Goal: Task Accomplishment & Management: Manage account settings

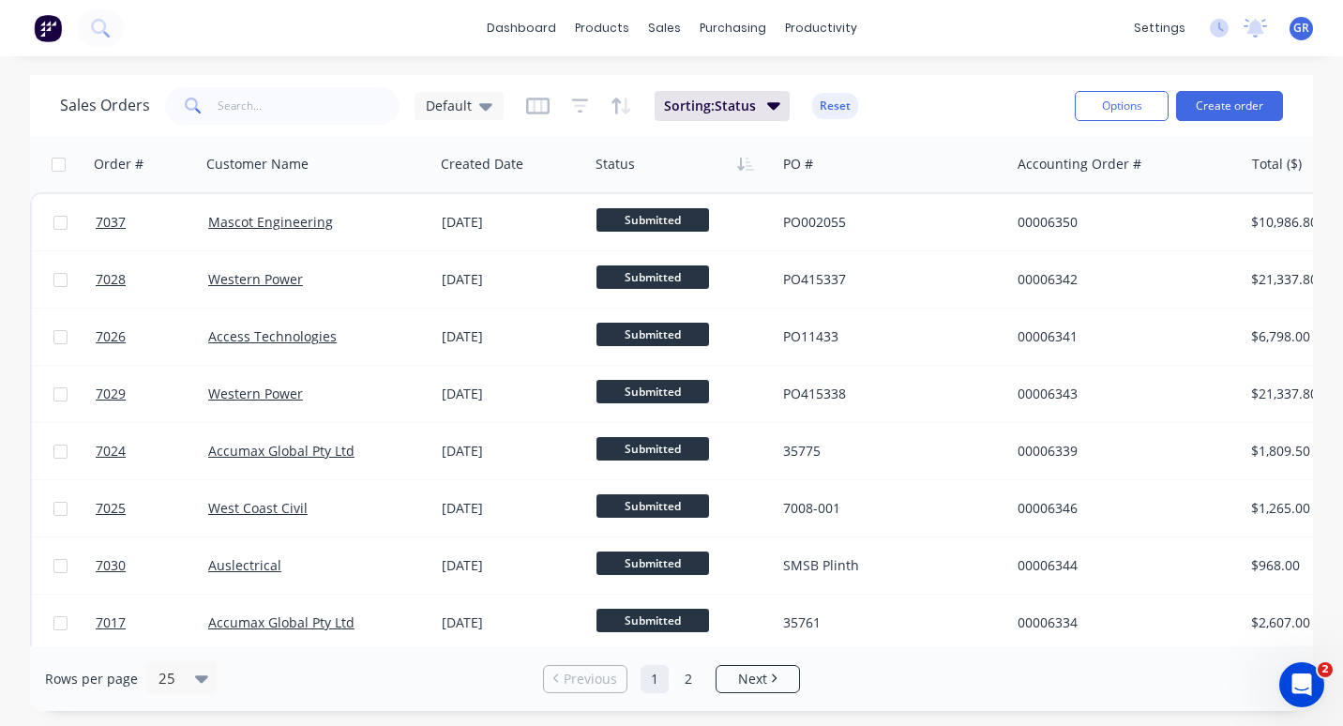
click at [1298, 28] on span "GR" at bounding box center [1301, 28] width 16 height 17
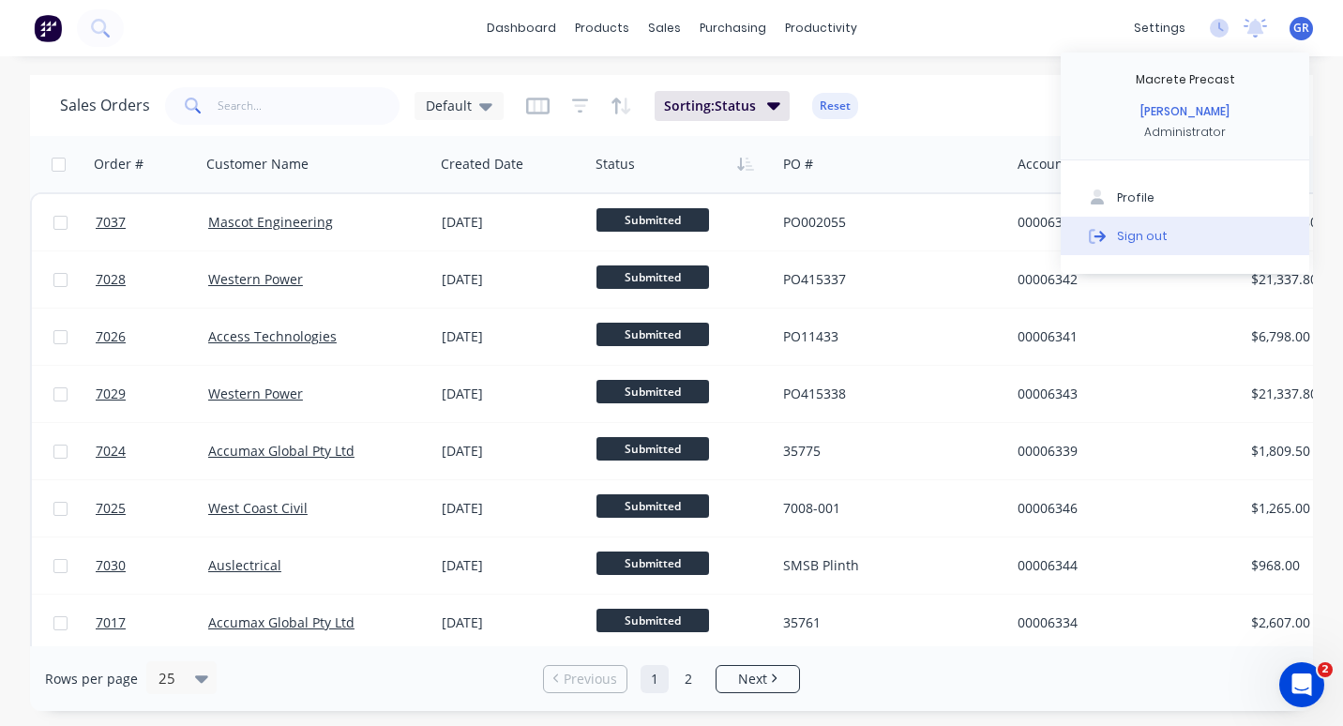
click at [1152, 245] on button "Sign out" at bounding box center [1184, 236] width 248 height 38
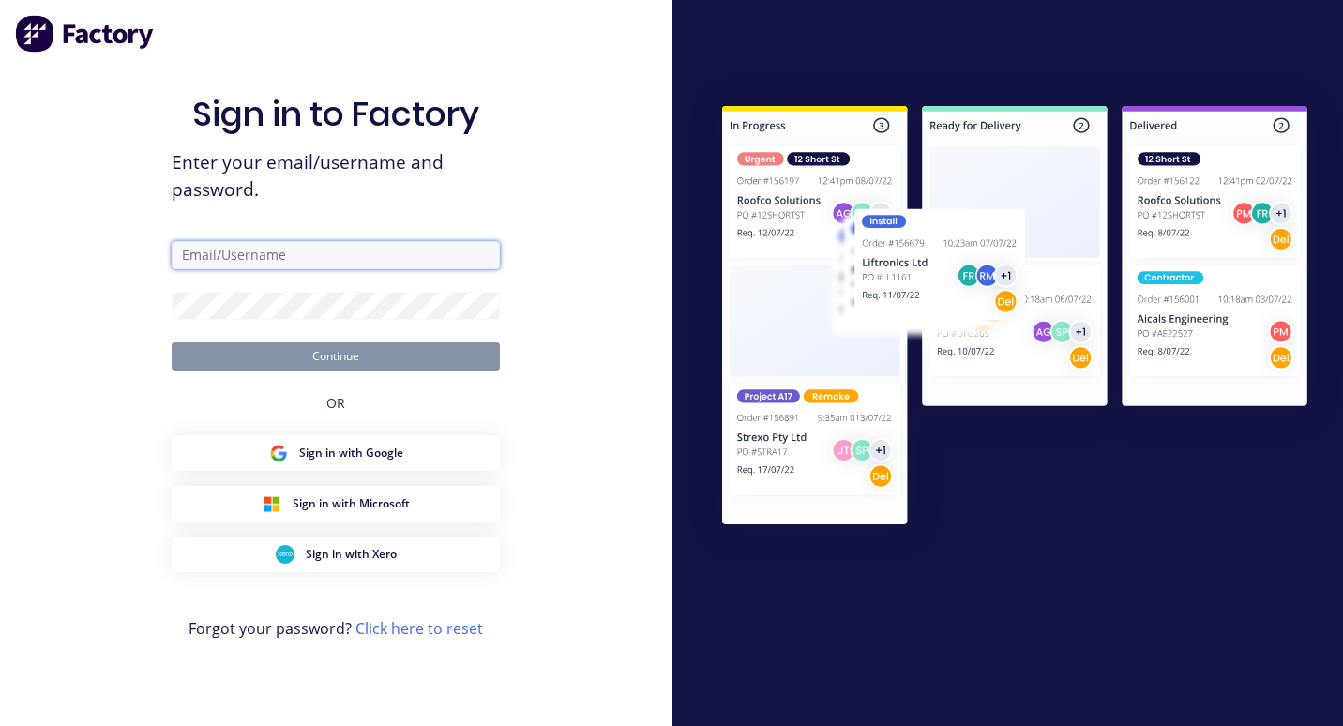
click at [265, 259] on input "text" at bounding box center [336, 255] width 328 height 28
click at [309, 183] on span "Enter your email/username and password." at bounding box center [336, 176] width 328 height 54
